Goal: Entertainment & Leisure: Browse casually

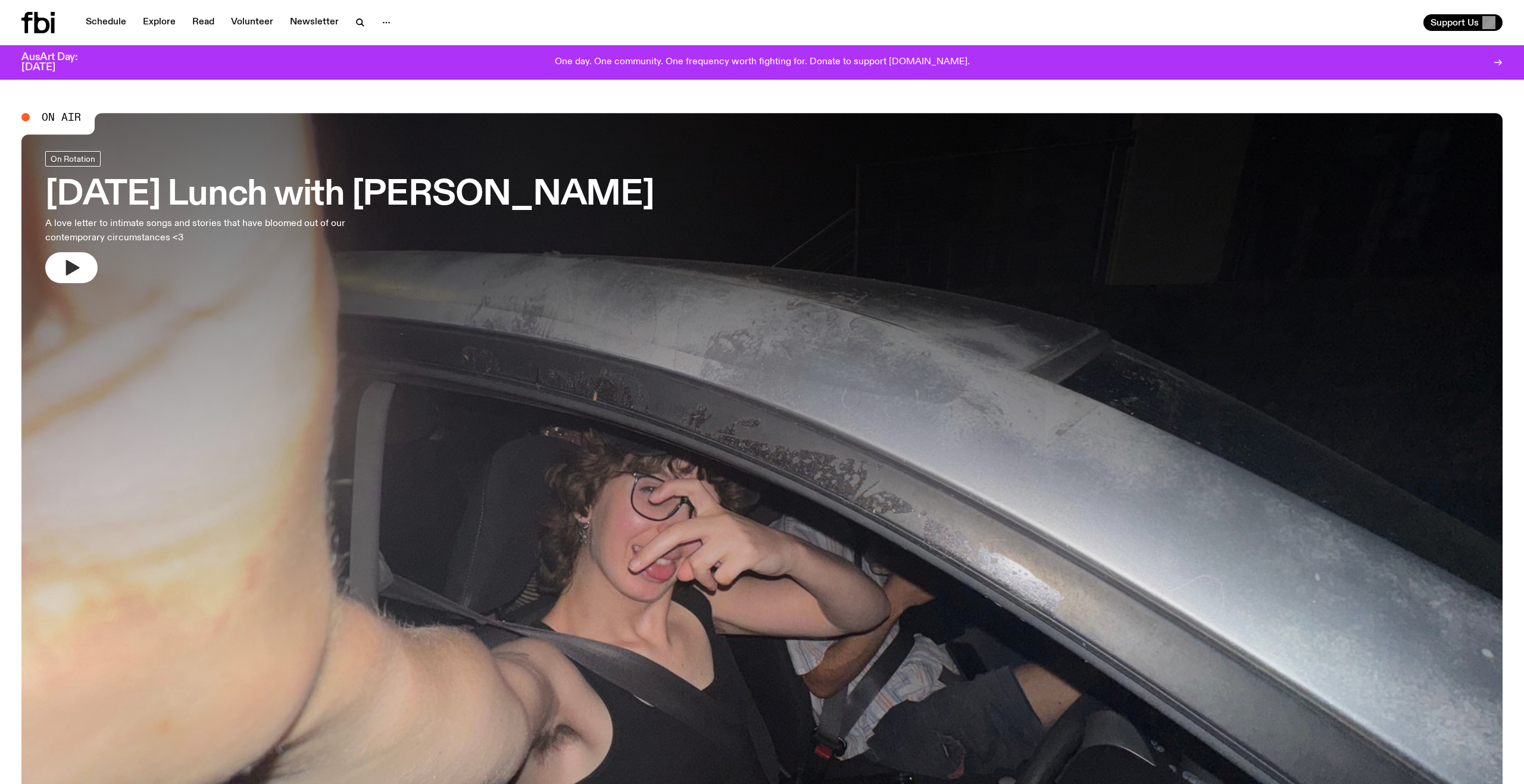
click at [77, 269] on icon "button" at bounding box center [73, 268] width 14 height 15
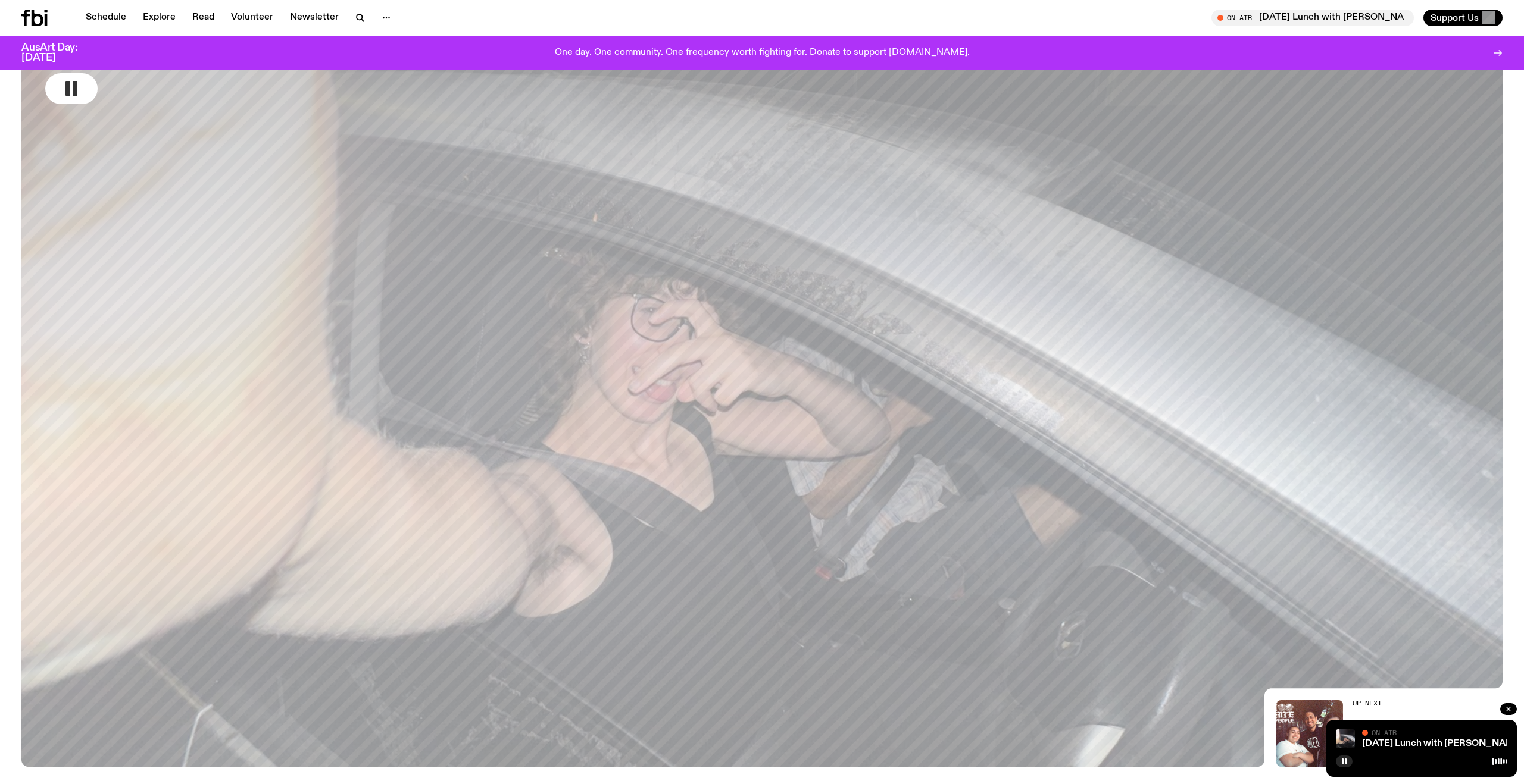
scroll to position [170, 0]
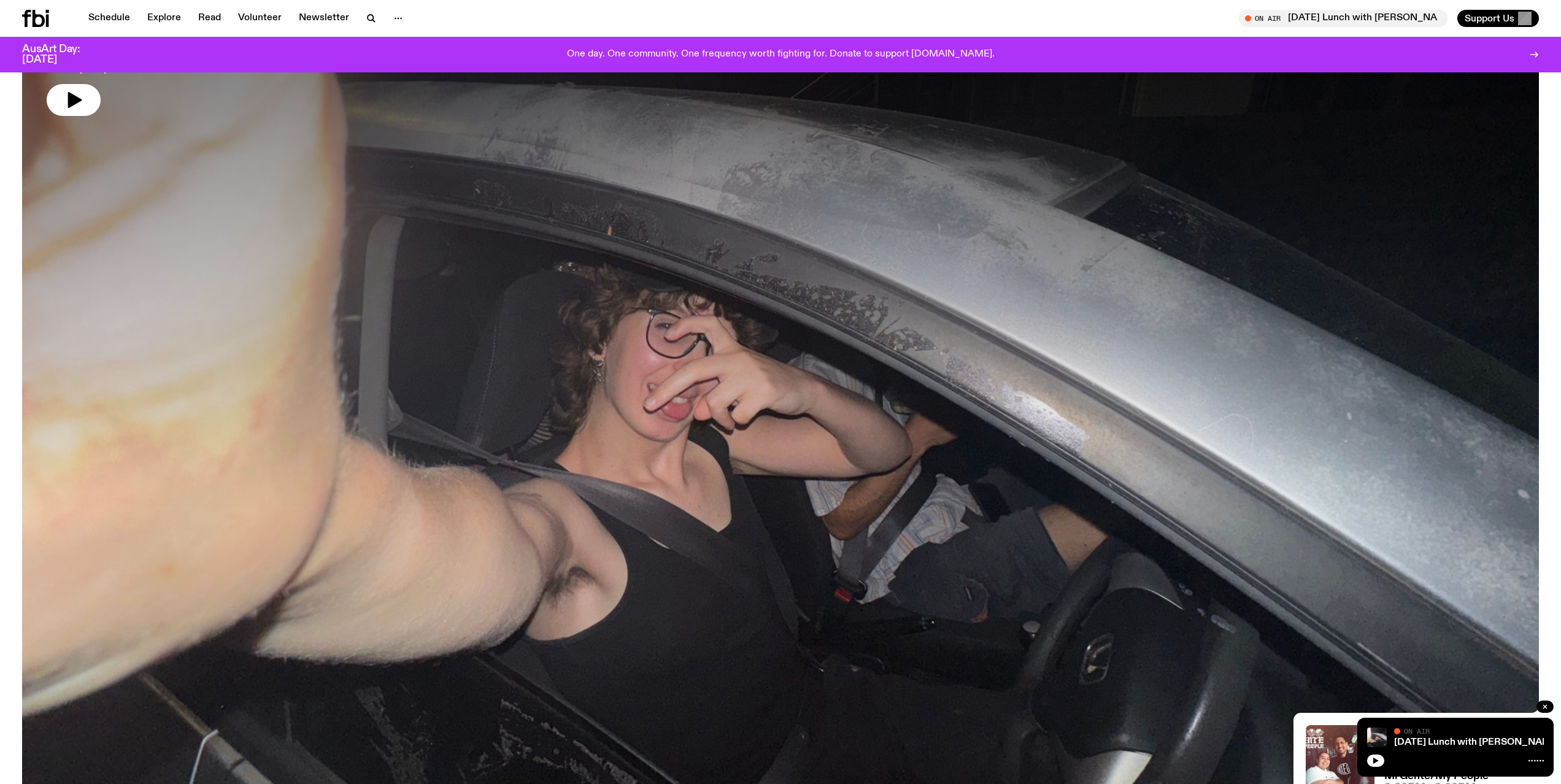
scroll to position [166, 0]
click at [75, 103] on icon "button" at bounding box center [75, 100] width 14 height 16
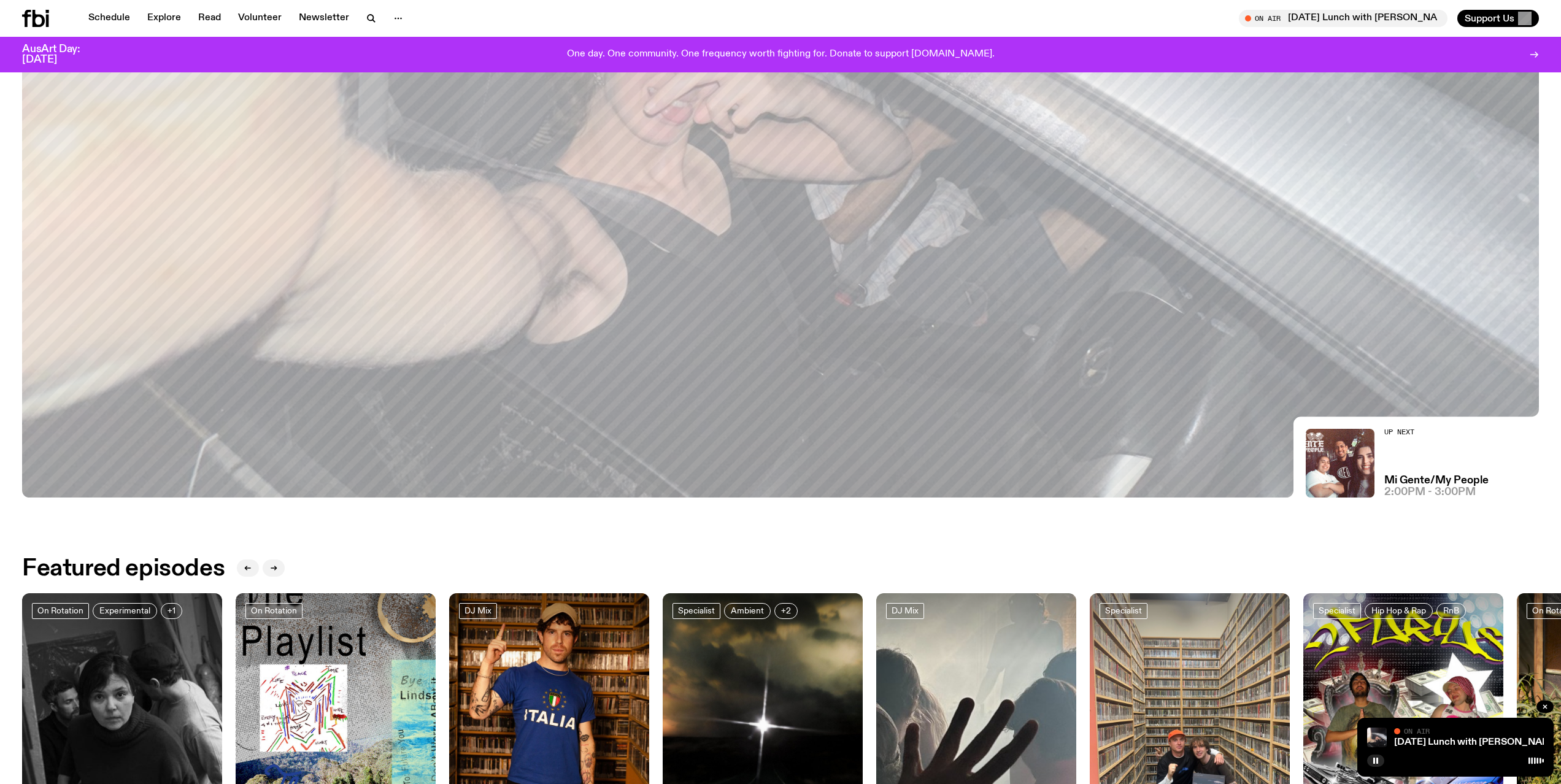
scroll to position [925, 0]
